Goal: Transaction & Acquisition: Purchase product/service

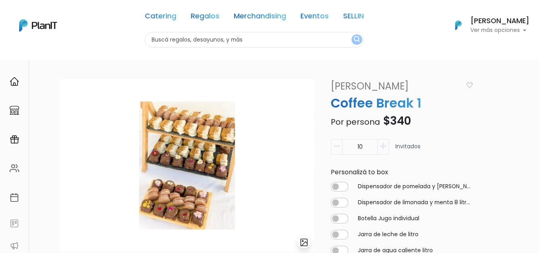
click at [217, 40] on input "text" at bounding box center [254, 40] width 219 height 16
type input "paletas"
click at [352, 34] on button "submit" at bounding box center [357, 39] width 11 height 10
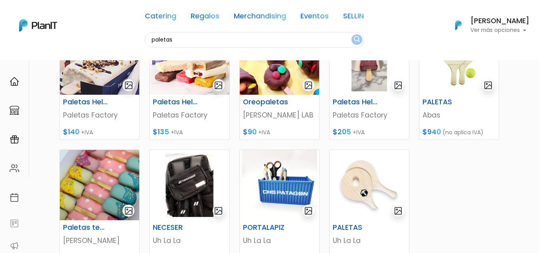
scroll to position [145, 0]
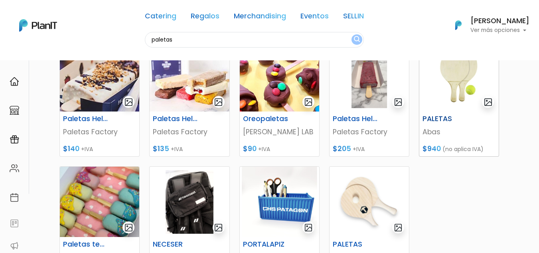
click at [440, 115] on h6 "PALETAS" at bounding box center [445, 119] width 55 height 8
click at [232, 14] on div "Catering Regalos Merchandising Eventos SELLIN" at bounding box center [254, 17] width 219 height 29
click at [240, 14] on link "Merchandising" at bounding box center [260, 18] width 52 height 10
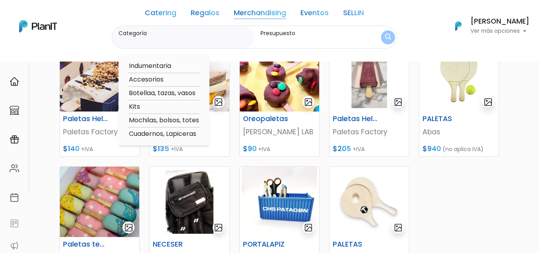
click at [137, 105] on option "Kits" at bounding box center [164, 107] width 72 height 10
type input "Kits"
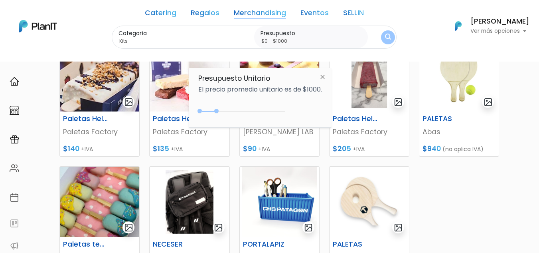
click at [230, 111] on div "0 : 1000 0 1000" at bounding box center [244, 113] width 84 height 8
type input "$0 - $1700"
click at [230, 110] on div at bounding box center [228, 111] width 4 height 4
click at [395, 34] on button "submit" at bounding box center [388, 37] width 14 height 14
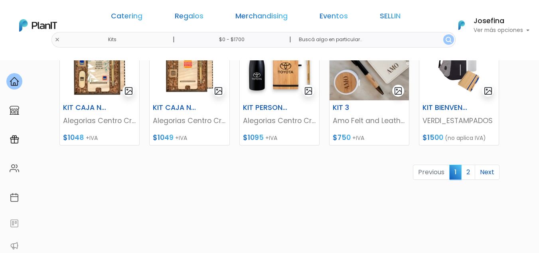
scroll to position [393, 0]
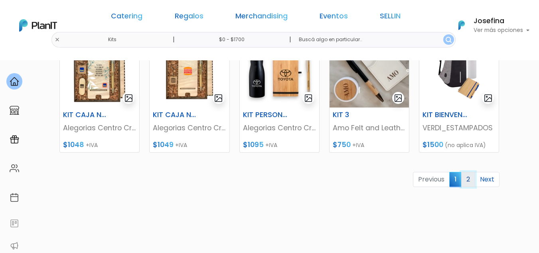
click at [468, 179] on link "2" at bounding box center [469, 179] width 14 height 15
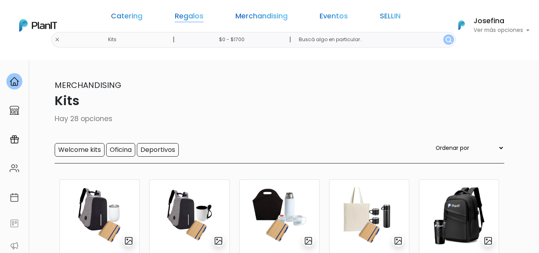
click at [194, 15] on link "Regalos" at bounding box center [189, 18] width 29 height 10
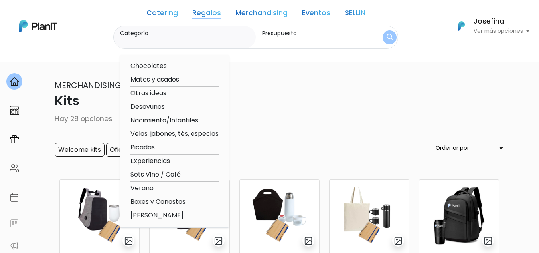
click at [146, 188] on option "Verano" at bounding box center [175, 188] width 90 height 10
type input "Verano"
type input "$0 - $1700"
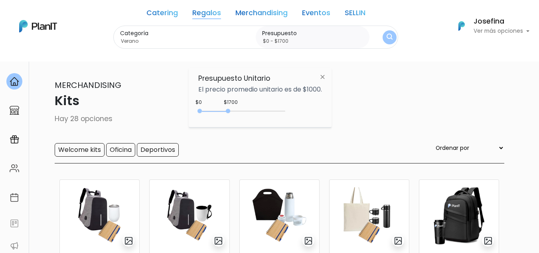
click at [392, 43] on button "submit" at bounding box center [390, 37] width 14 height 14
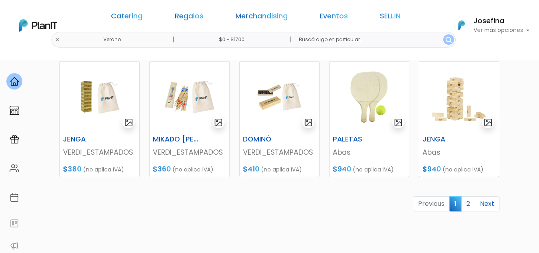
scroll to position [376, 0]
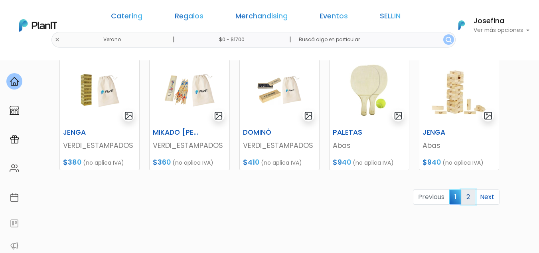
click at [466, 200] on link "2" at bounding box center [469, 196] width 14 height 15
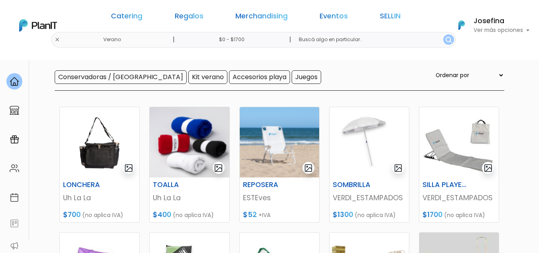
scroll to position [109, 0]
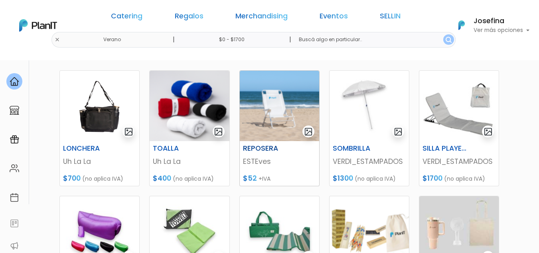
click at [260, 148] on h6 "REPOSERA" at bounding box center [265, 148] width 55 height 8
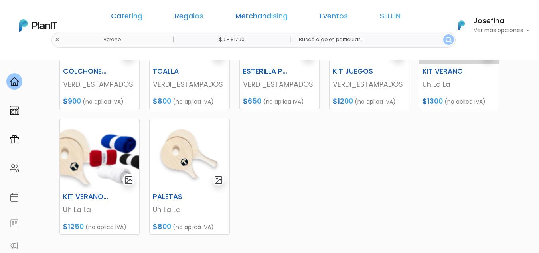
scroll to position [313, 0]
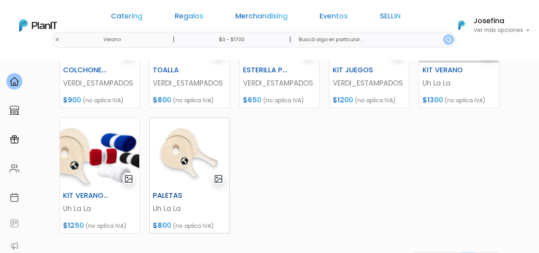
click at [178, 191] on div "PALETAS Uh La La $800 (no aplica IVA)" at bounding box center [189, 210] width 79 height 45
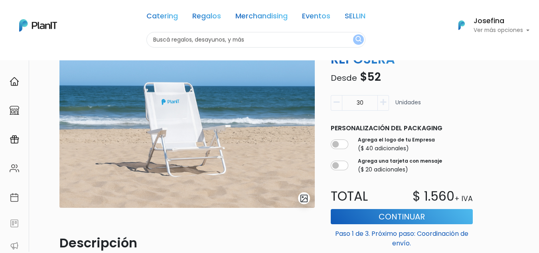
scroll to position [53, 0]
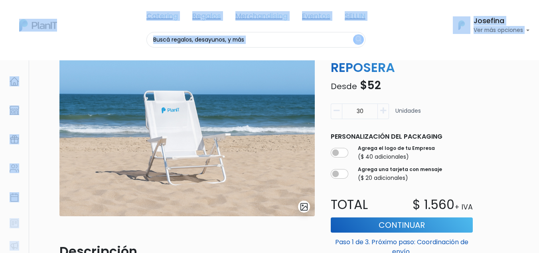
drag, startPoint x: 539, startPoint y: 78, endPoint x: 545, endPoint y: 110, distance: 32.5
click at [539, 110] on html "Catering Regalos Merchandising Eventos SELLIN Catering Regalos Merchandising Ev…" at bounding box center [269, 73] width 539 height 253
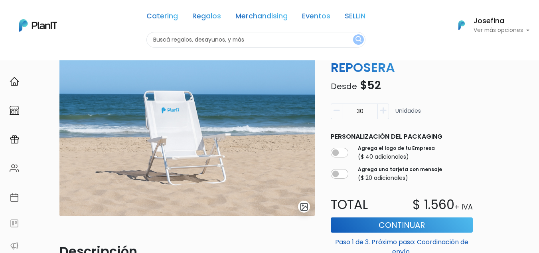
click at [524, 94] on div "Volver Regalos [GEOGRAPHIC_DATA] slide 1 of 1 Descripción Reposera de playa MOR…" at bounding box center [269, 250] width 539 height 487
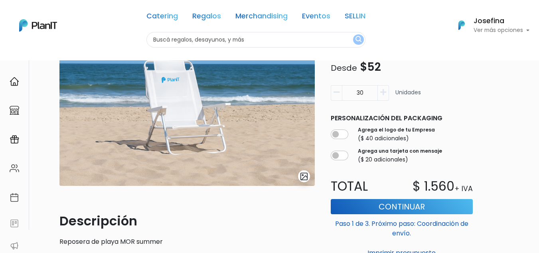
scroll to position [85, 0]
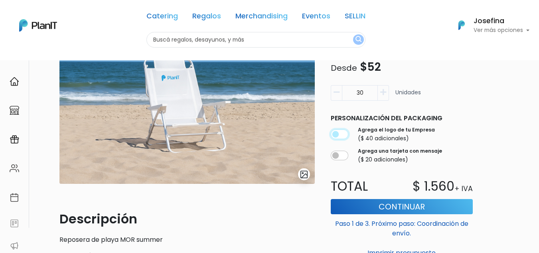
click at [334, 134] on input "checkbox" at bounding box center [340, 135] width 18 height 10
click at [336, 134] on input "checkbox" at bounding box center [340, 135] width 18 height 10
checkbox input "true"
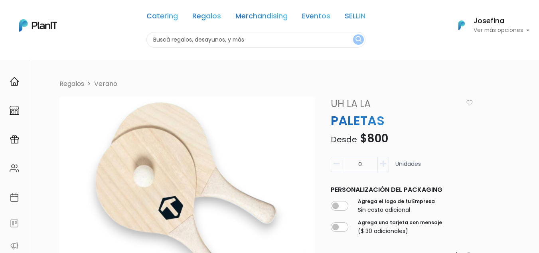
click at [246, 39] on input "text" at bounding box center [256, 40] width 219 height 16
type input "heladerita"
click at [353, 34] on button "submit" at bounding box center [358, 39] width 11 height 10
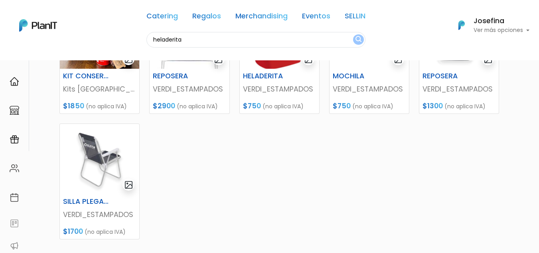
scroll to position [93, 0]
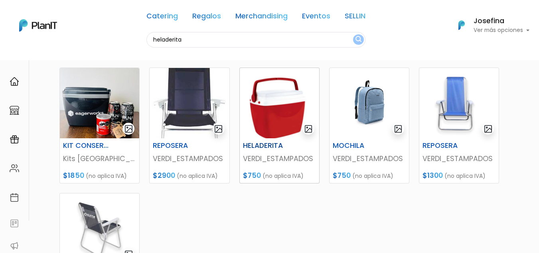
click at [258, 125] on img at bounding box center [279, 103] width 79 height 70
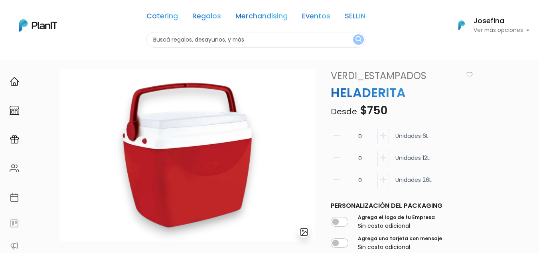
scroll to position [11, 0]
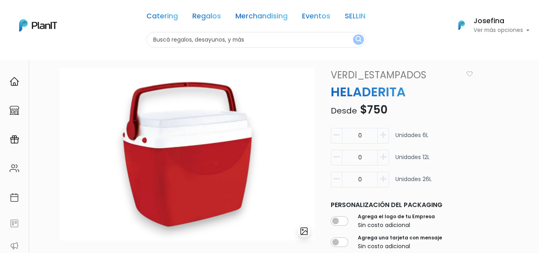
click at [384, 159] on icon "button" at bounding box center [384, 156] width 6 height 7
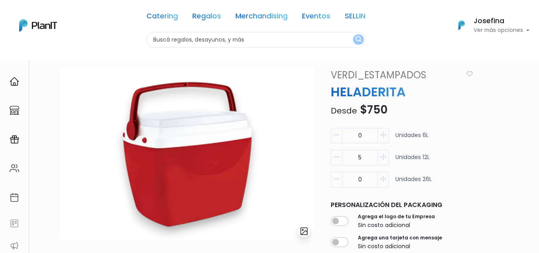
click at [384, 159] on icon "button" at bounding box center [384, 156] width 6 height 7
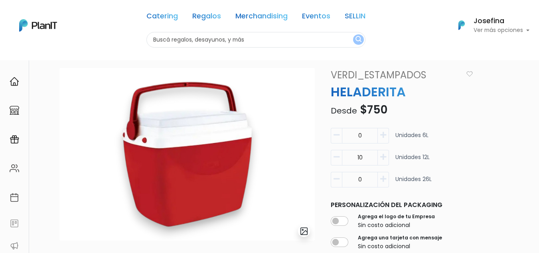
click at [384, 159] on icon "button" at bounding box center [384, 156] width 6 height 7
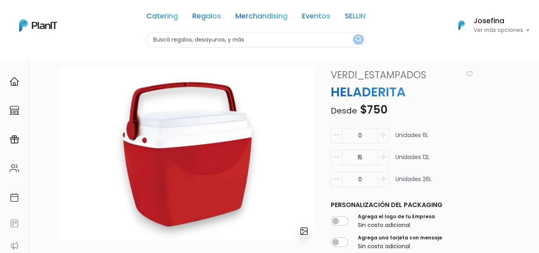
click at [384, 159] on icon "button" at bounding box center [384, 156] width 6 height 7
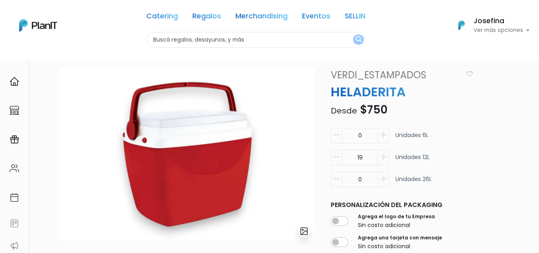
type input "20"
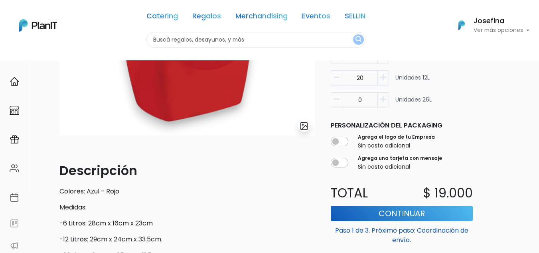
scroll to position [122, 0]
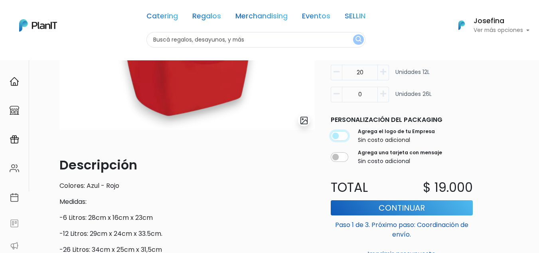
click at [336, 135] on input "checkbox" at bounding box center [340, 136] width 18 height 10
checkbox input "true"
